Goal: Task Accomplishment & Management: Manage account settings

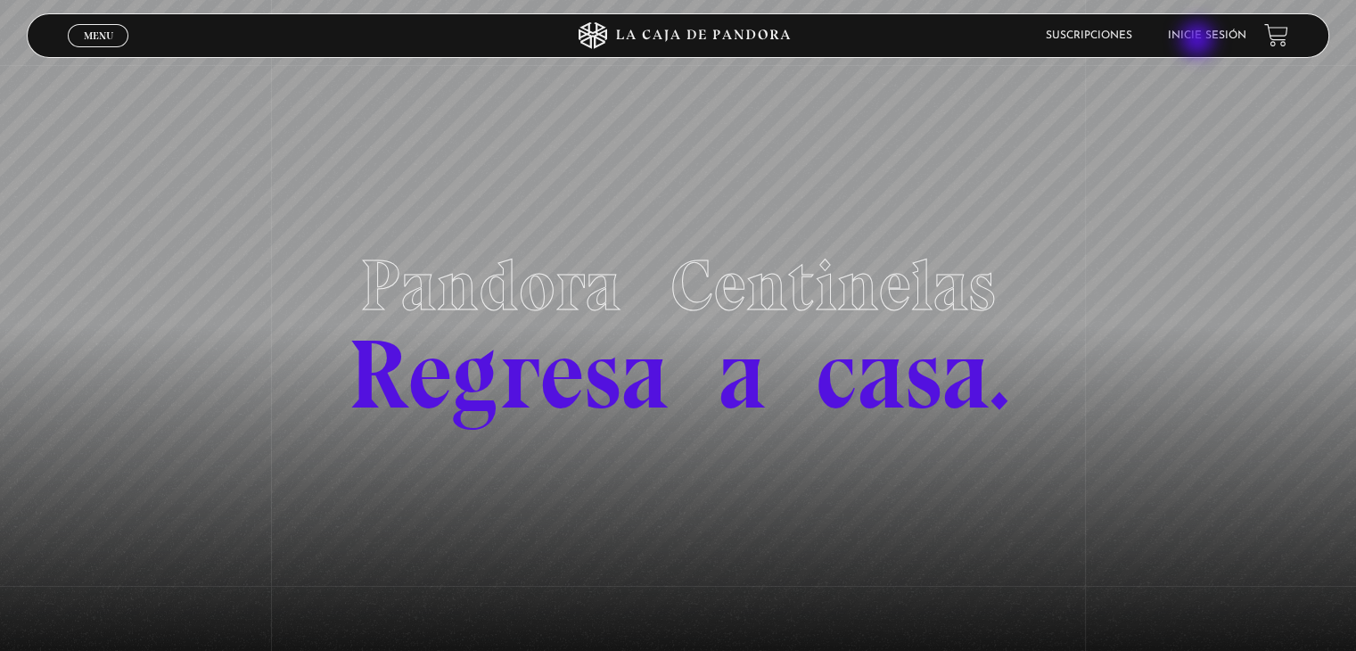
click at [1199, 41] on link "Inicie sesión" at bounding box center [1207, 35] width 78 height 11
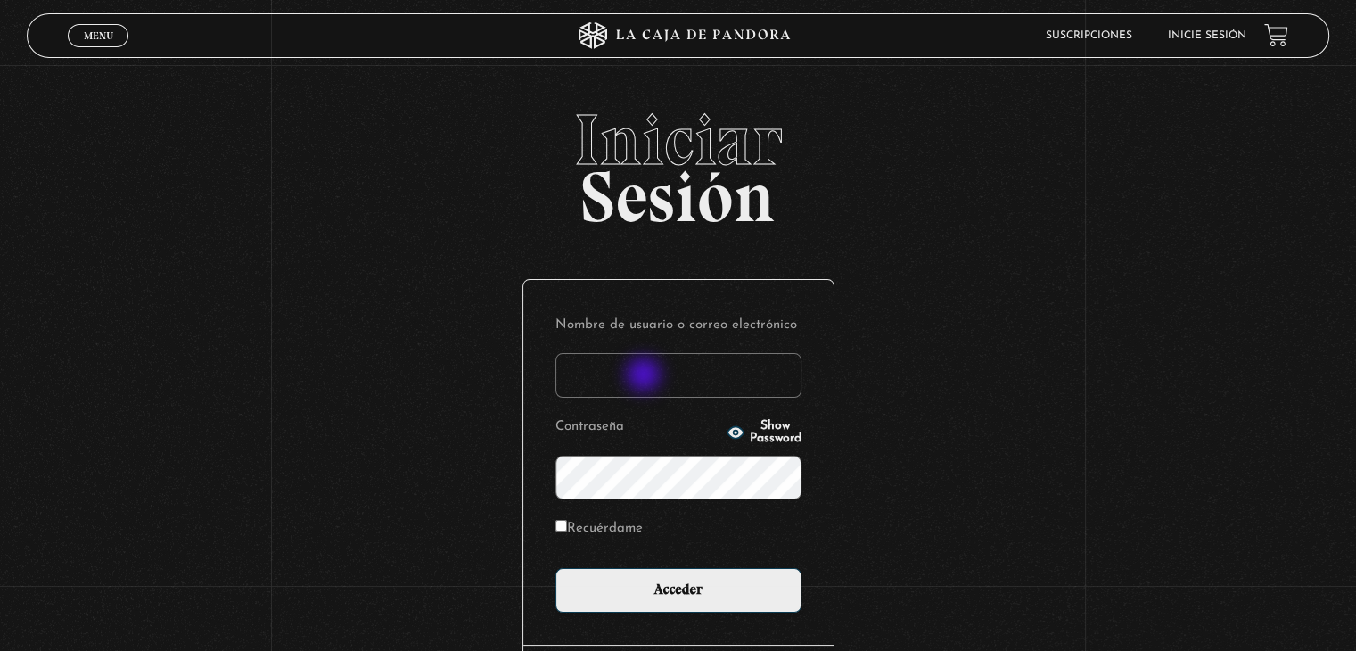
click at [645, 376] on input "Nombre de usuario o correo electrónico" at bounding box center [678, 375] width 246 height 45
type input "knaranjo111@hotmail.com"
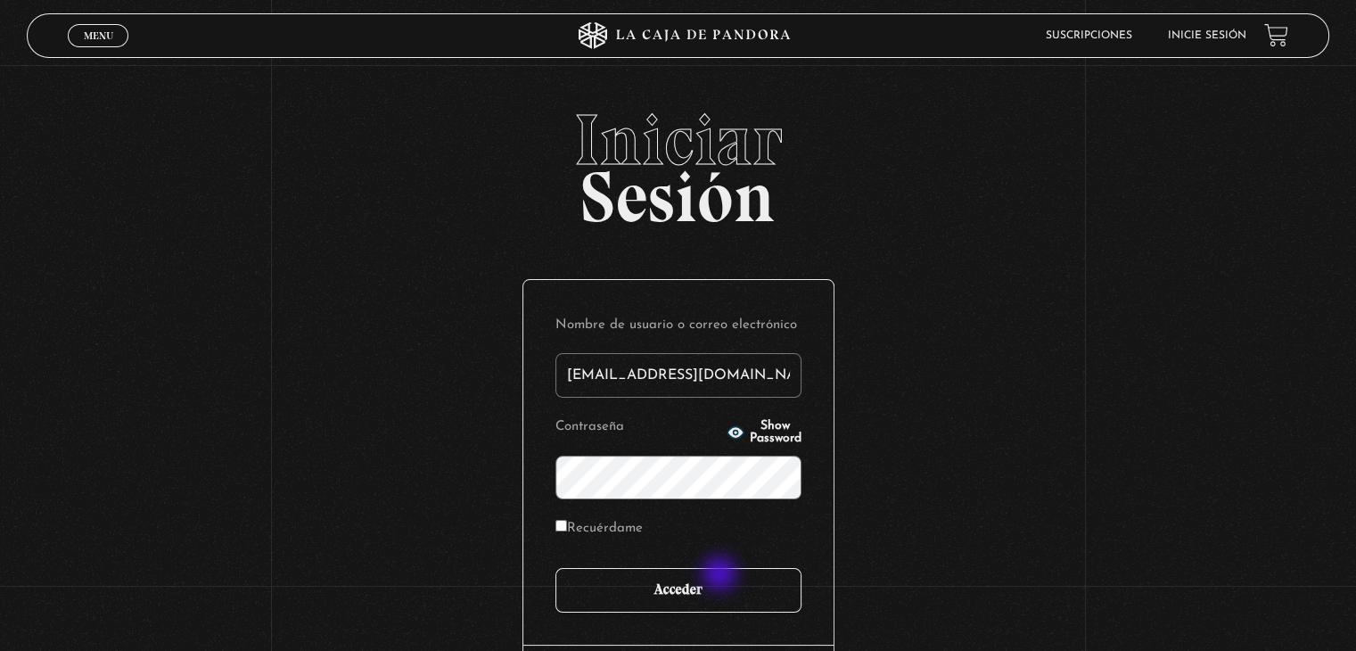
click at [721, 575] on input "Acceder" at bounding box center [678, 590] width 246 height 45
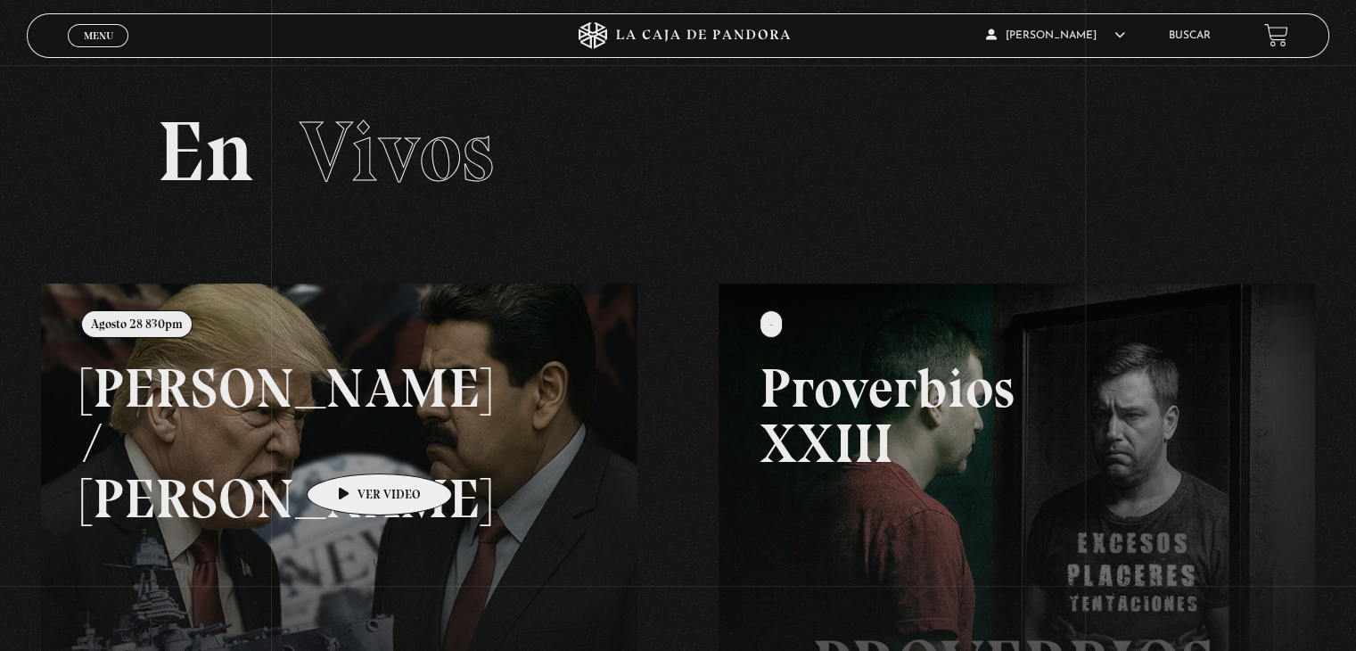
click at [351, 447] on link at bounding box center [719, 608] width 1356 height 651
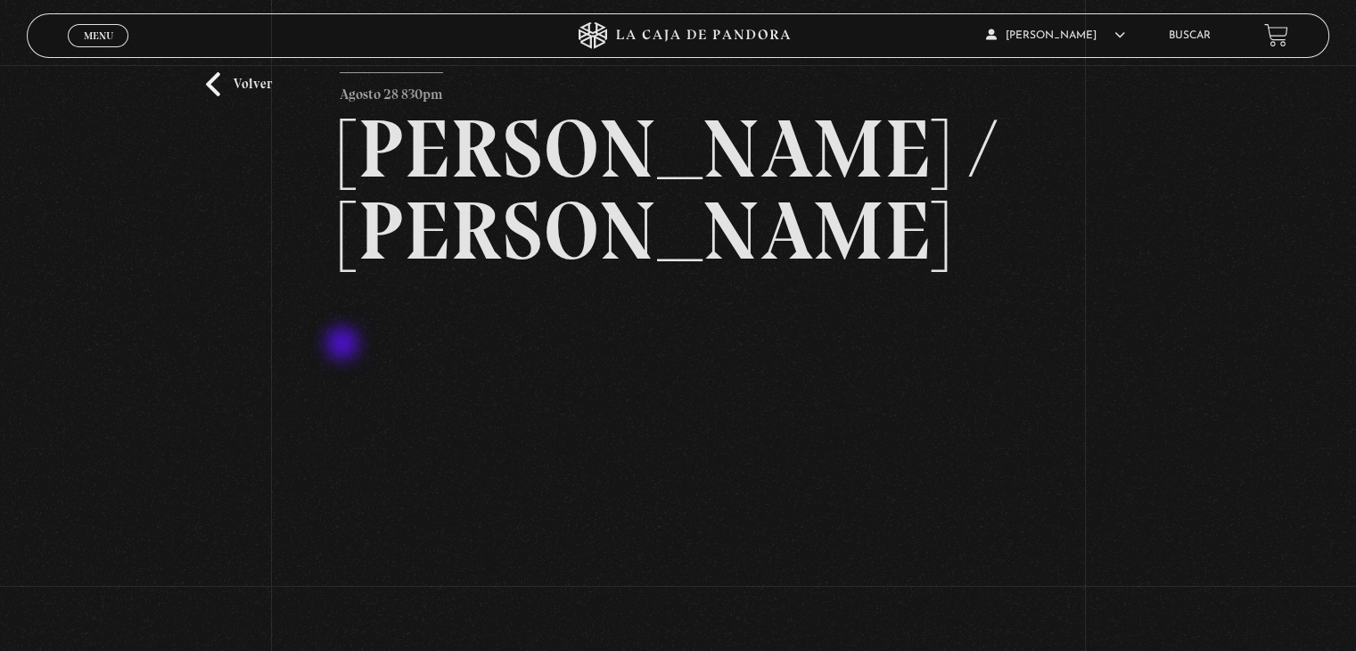
scroll to position [89, 0]
